Goal: Navigation & Orientation: Find specific page/section

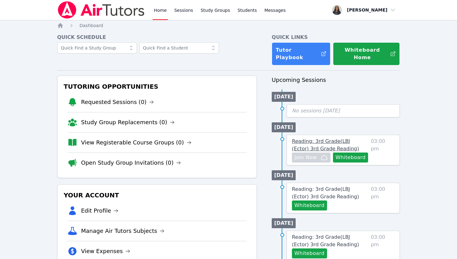
click at [306, 138] on span "Reading: 3rd Grade ( LBJ (Ector) 3rd Grade Reading )" at bounding box center [325, 144] width 67 height 13
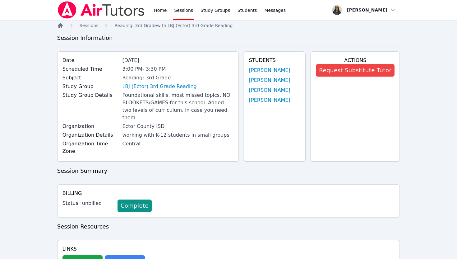
click at [62, 27] on icon "Breadcrumb" at bounding box center [60, 25] width 5 height 5
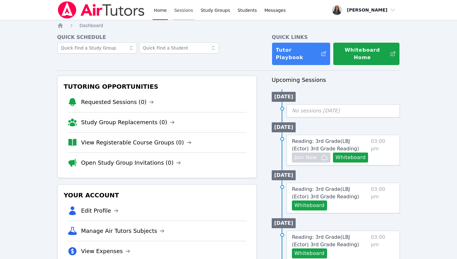
click at [186, 7] on link "Sessions" at bounding box center [183, 10] width 21 height 20
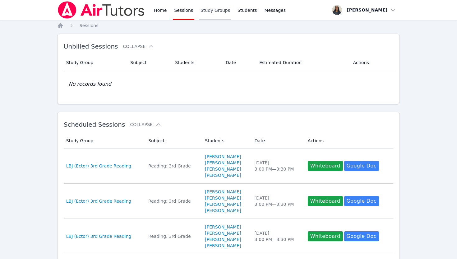
click at [209, 13] on link "Study Groups" at bounding box center [215, 10] width 32 height 20
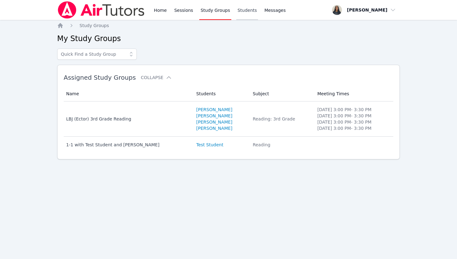
click at [249, 15] on link "Students" at bounding box center [247, 10] width 22 height 20
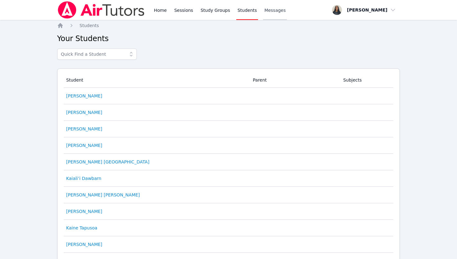
click at [267, 11] on span "Messages" at bounding box center [274, 10] width 21 height 6
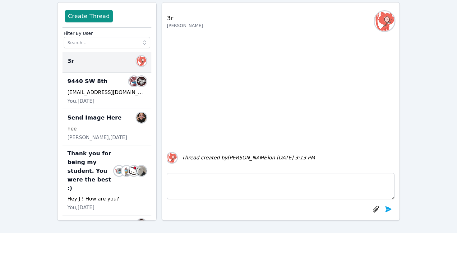
scroll to position [32, 0]
click at [195, 120] on div "Thread created by [PERSON_NAME] on [DATE] 3:13 PM" at bounding box center [281, 101] width 228 height 132
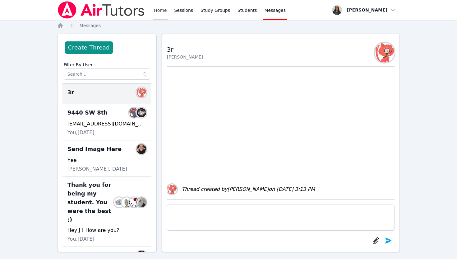
click at [153, 12] on link "Home" at bounding box center [160, 10] width 15 height 20
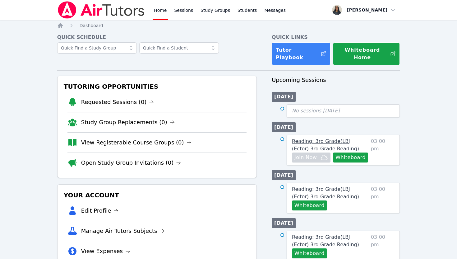
click at [304, 138] on span "Reading: 3rd Grade ( LBJ (Ector) 3rd Grade Reading )" at bounding box center [325, 144] width 67 height 13
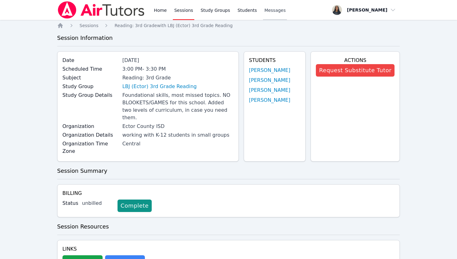
click at [274, 9] on span "Messages" at bounding box center [274, 10] width 21 height 6
